Goal: Understand process/instructions

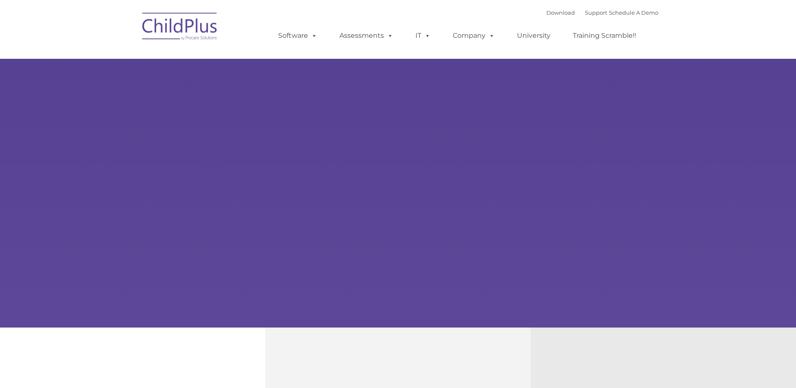
click at [179, 27] on img at bounding box center [180, 28] width 84 height 42
type input ""
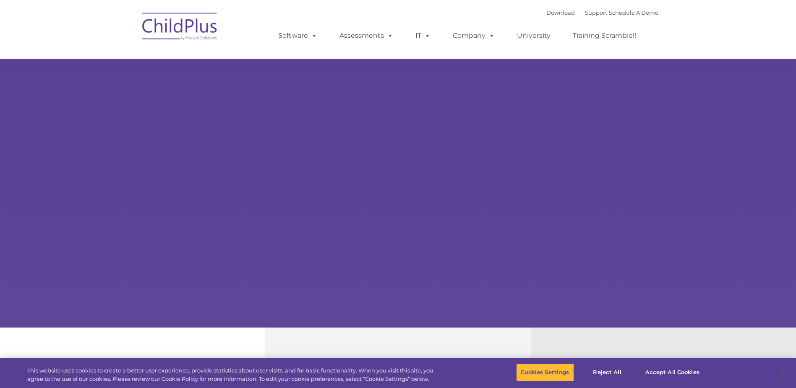
select select "MEDIUM"
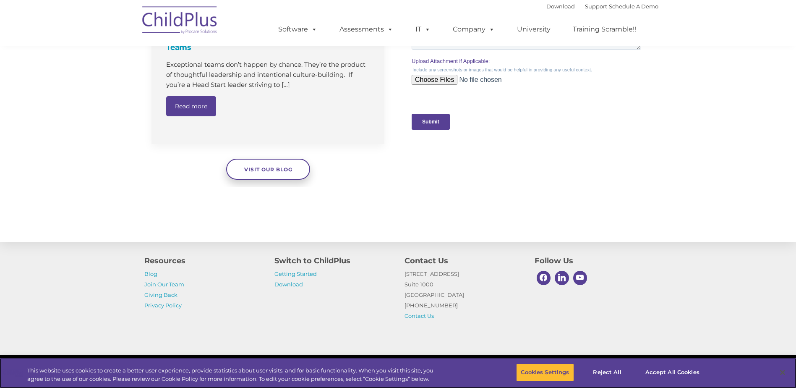
scroll to position [838, 0]
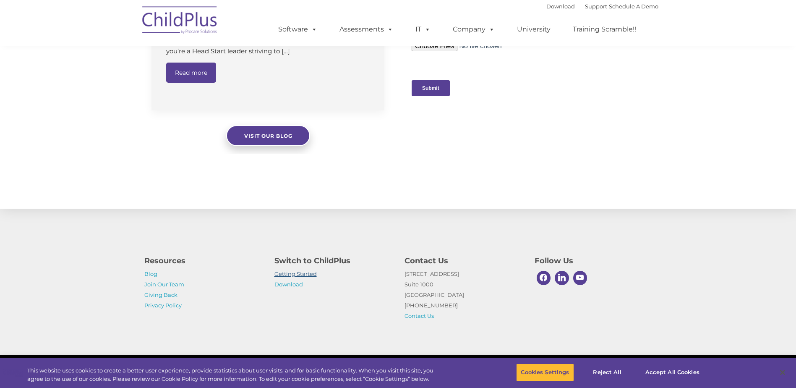
click at [295, 274] on link "Getting Started" at bounding box center [296, 273] width 42 height 7
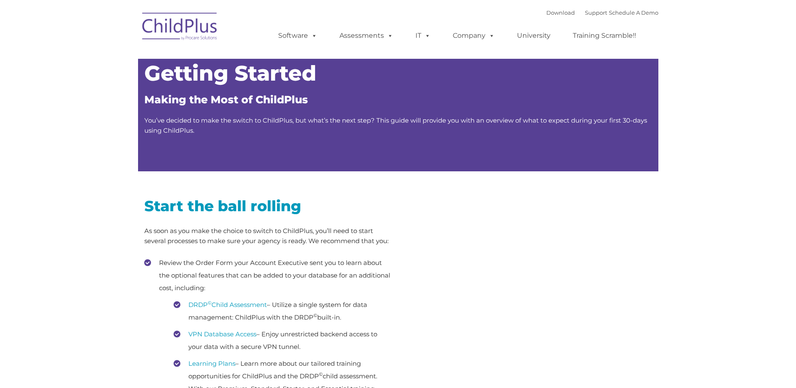
type input ""
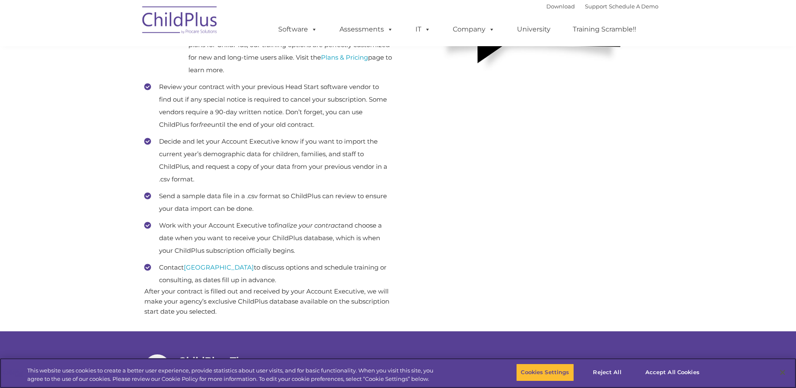
scroll to position [355, 0]
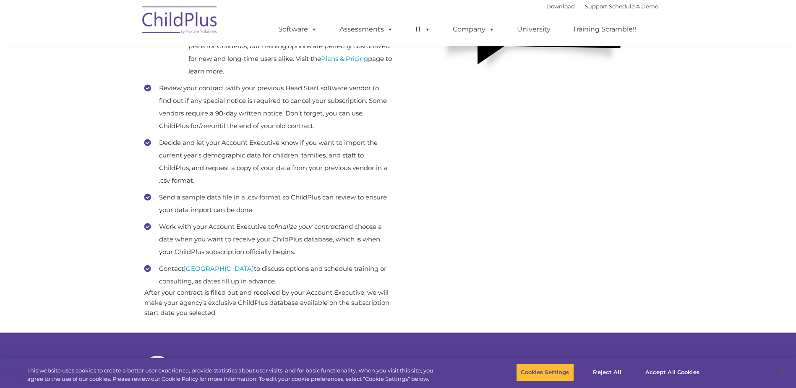
click at [759, 80] on section "Getting Started Making the Most of ChildPlus You’ve decided to make the switch …" at bounding box center [398, 361] width 796 height 1432
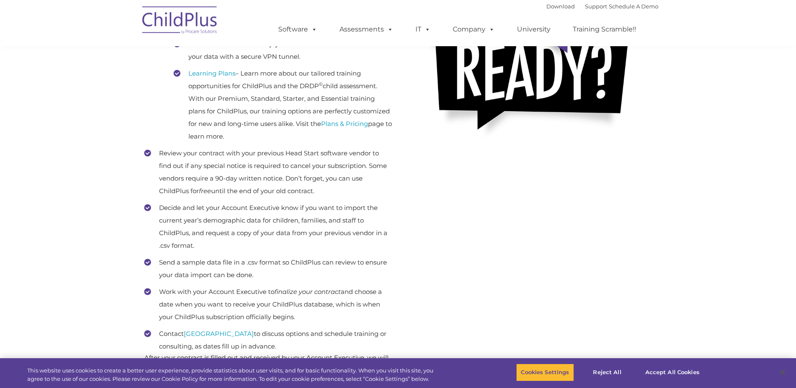
scroll to position [0, 0]
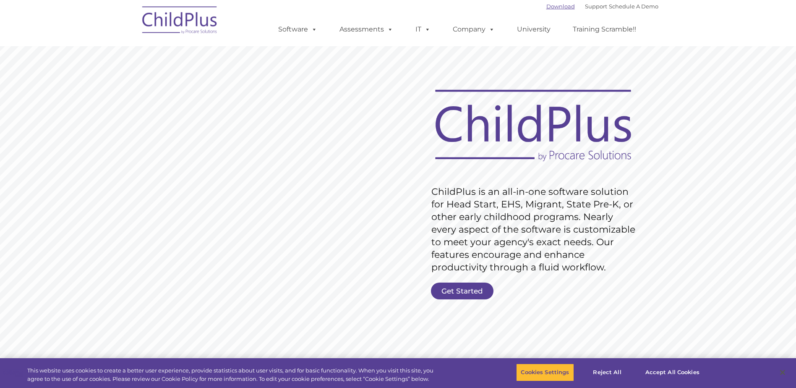
click at [550, 6] on link "Download" at bounding box center [561, 6] width 29 height 7
